Goal: Transaction & Acquisition: Purchase product/service

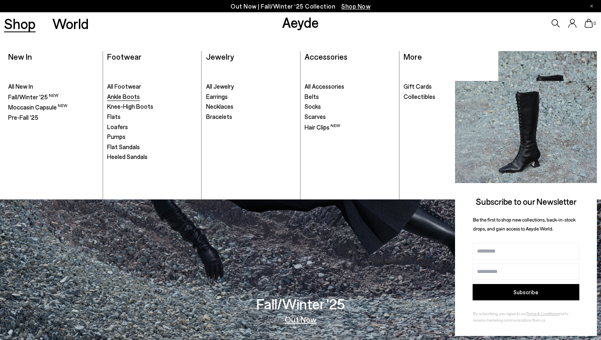
click at [118, 96] on span "Ankle Boots" at bounding box center [123, 96] width 33 height 7
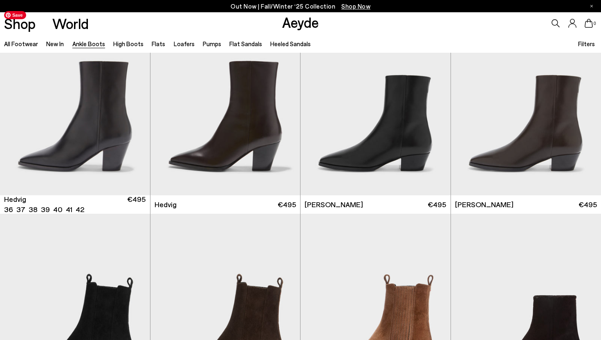
scroll to position [256, 0]
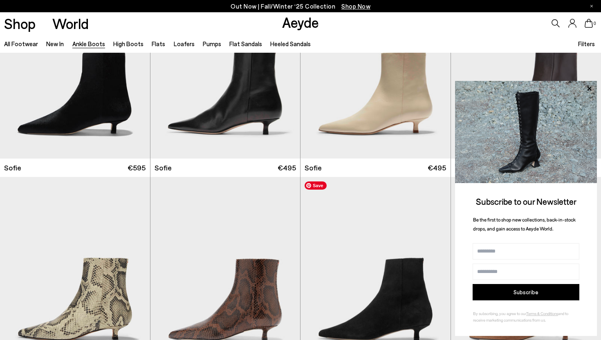
scroll to position [852, 0]
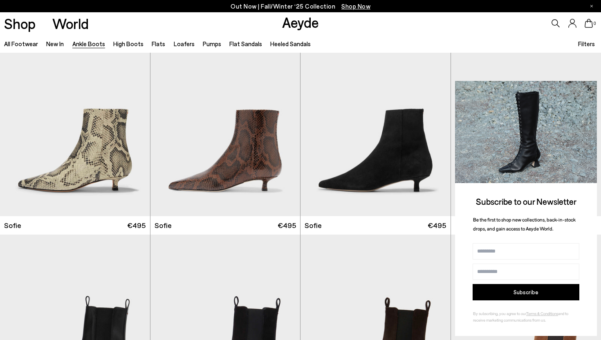
click at [590, 87] on icon at bounding box center [589, 88] width 4 height 4
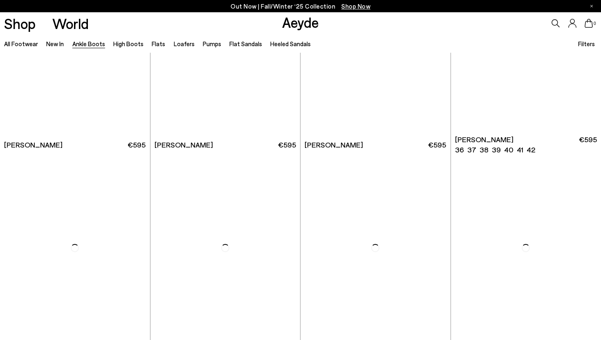
scroll to position [2587, 0]
